Goal: Task Accomplishment & Management: Use online tool/utility

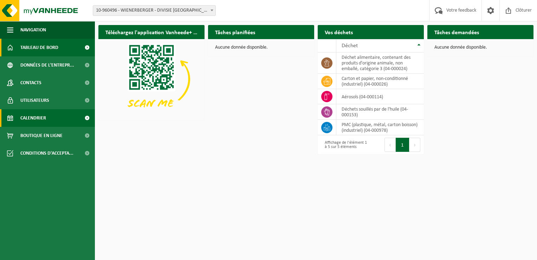
click at [35, 123] on span "Calendrier" at bounding box center [33, 118] width 26 height 18
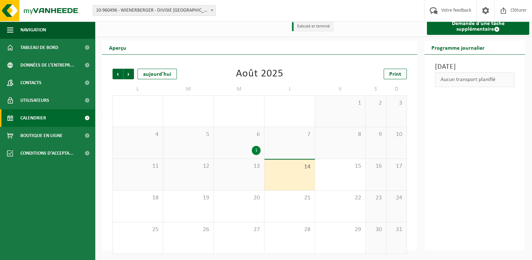
scroll to position [7, 0]
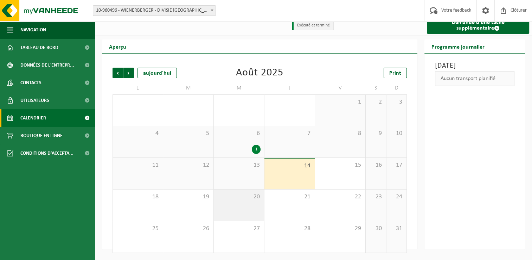
click at [247, 206] on div "20" at bounding box center [239, 204] width 50 height 31
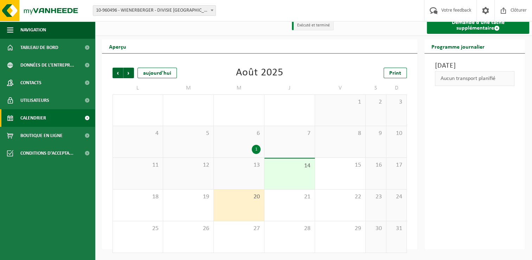
click at [494, 26] on span at bounding box center [497, 28] width 6 height 6
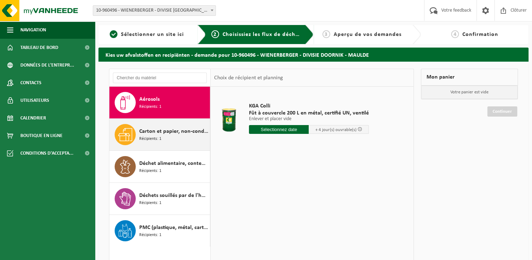
click at [152, 135] on span "Récipients: 1" at bounding box center [150, 138] width 22 height 7
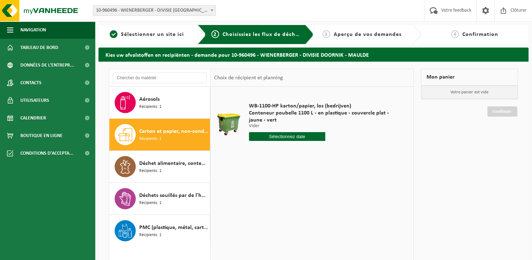
click at [291, 137] on input "text" at bounding box center [287, 136] width 76 height 9
click at [277, 210] on div "20" at bounding box center [280, 209] width 12 height 11
type input "à partir de 2025-08-20"
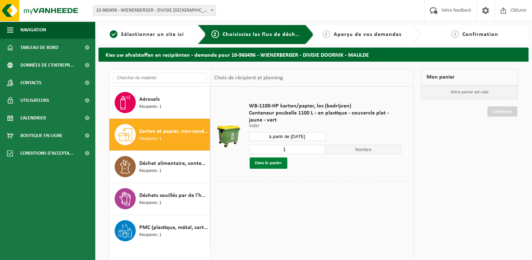
click at [270, 163] on button "Dans le panier" at bounding box center [269, 162] width 38 height 11
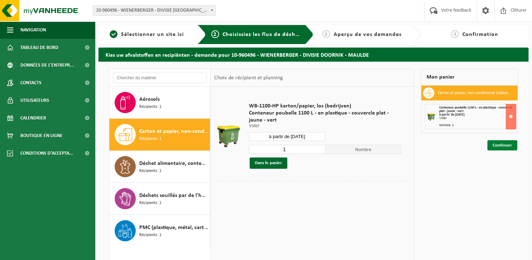
click at [507, 142] on link "Continuer" at bounding box center [502, 145] width 30 height 10
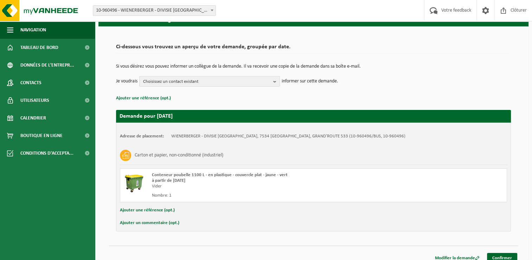
scroll to position [41, 0]
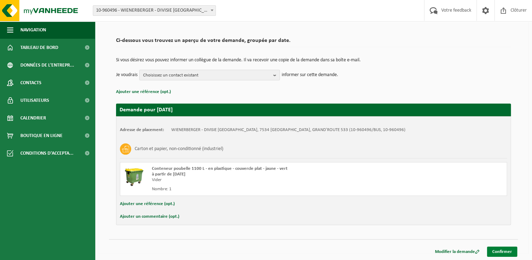
click at [501, 248] on link "Confirmer" at bounding box center [502, 251] width 30 height 10
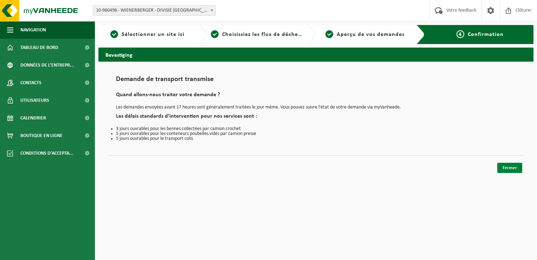
click at [520, 168] on link "Fermer" at bounding box center [510, 167] width 25 height 10
